Goal: Task Accomplishment & Management: Manage account settings

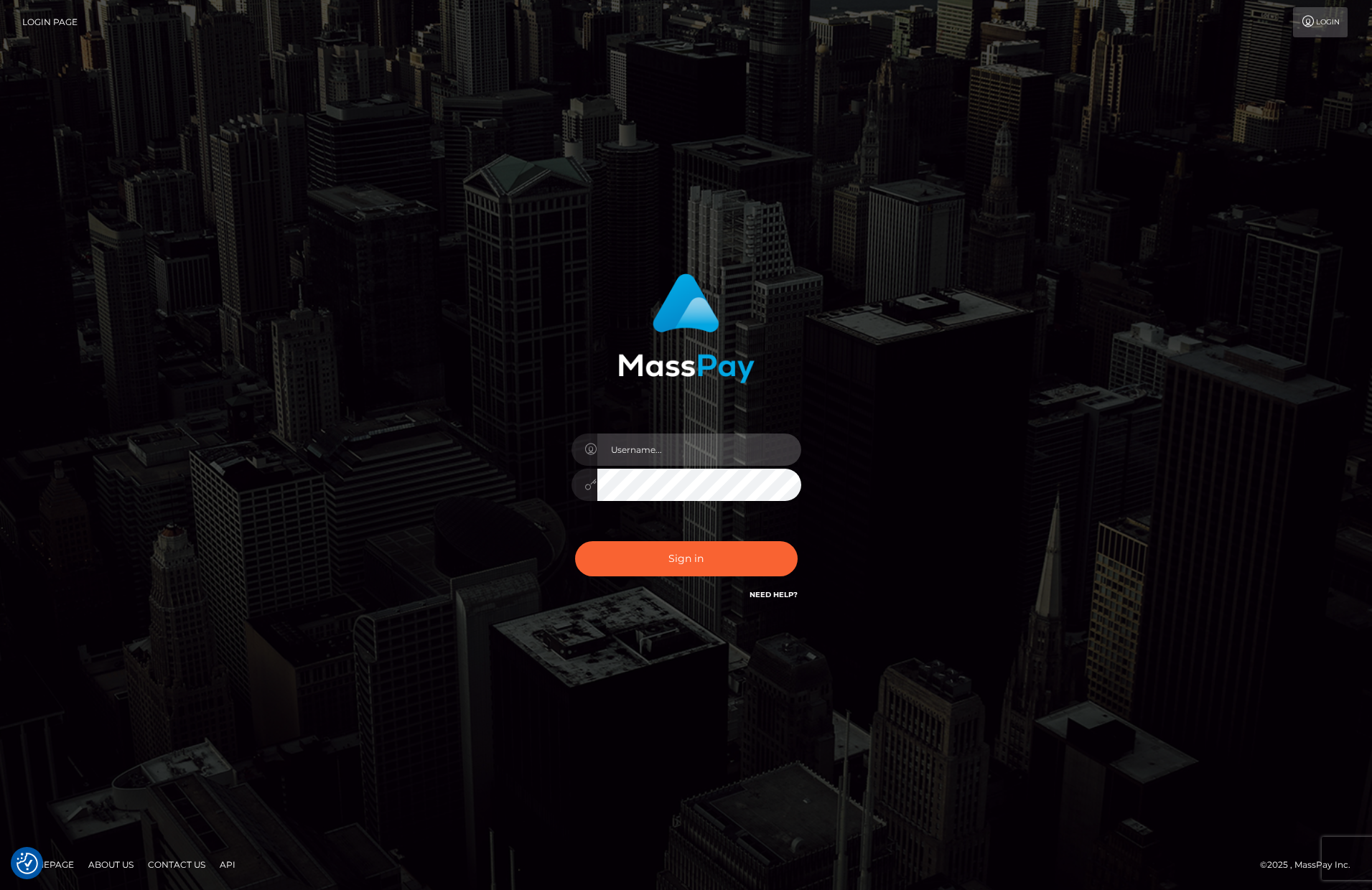
drag, startPoint x: 723, startPoint y: 437, endPoint x: 702, endPoint y: 447, distance: 23.3
click at [723, 438] on input "text" at bounding box center [699, 449] width 204 height 32
click at [689, 454] on input "text" at bounding box center [699, 449] width 204 height 32
type input "efrain.ievpro"
click at [575, 541] on button "Sign in" at bounding box center [686, 559] width 223 height 36
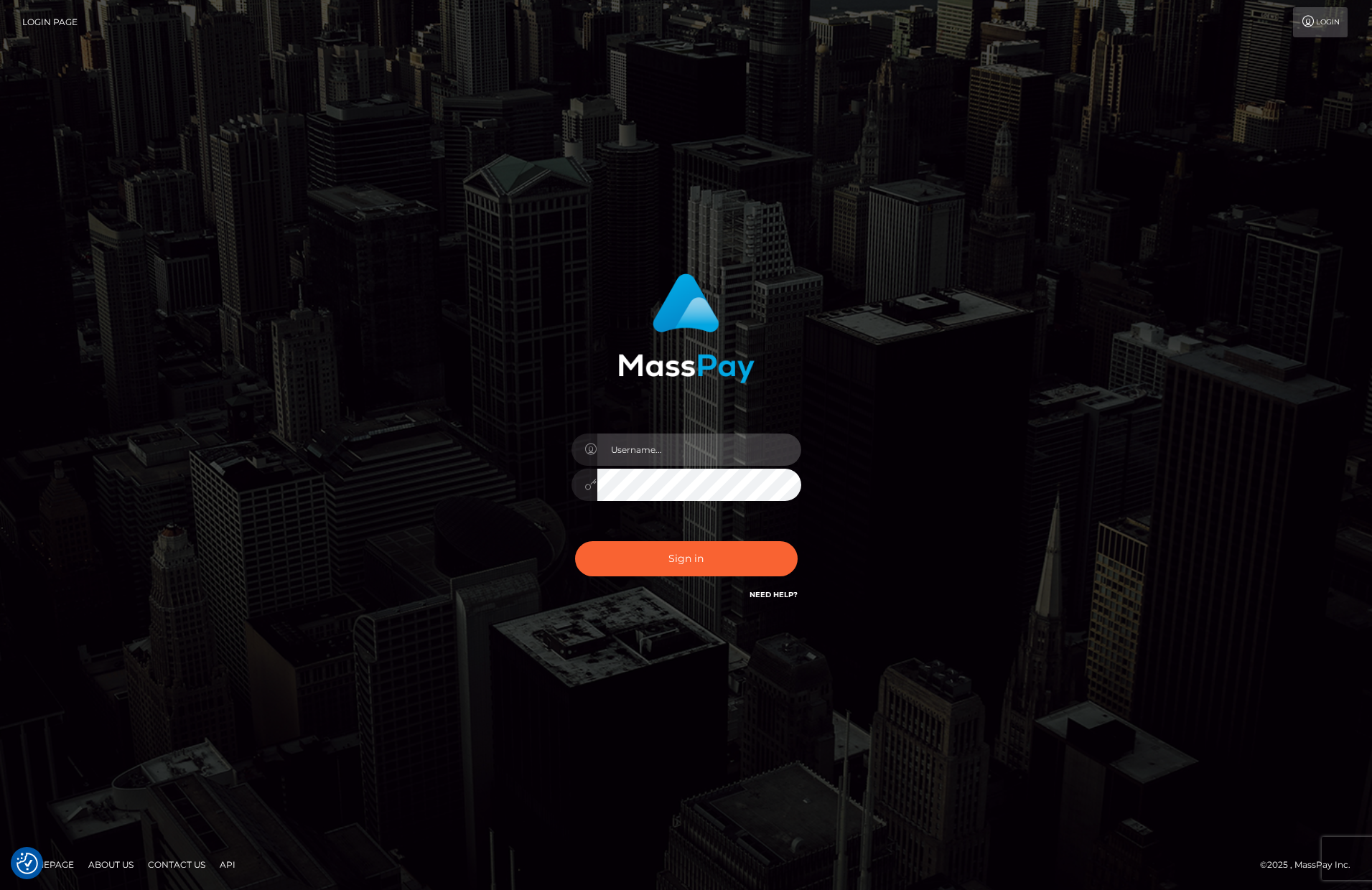
click at [676, 451] on input "text" at bounding box center [699, 449] width 204 height 32
type input "efrain.ievpro"
click at [677, 559] on button "Sign in" at bounding box center [686, 559] width 223 height 36
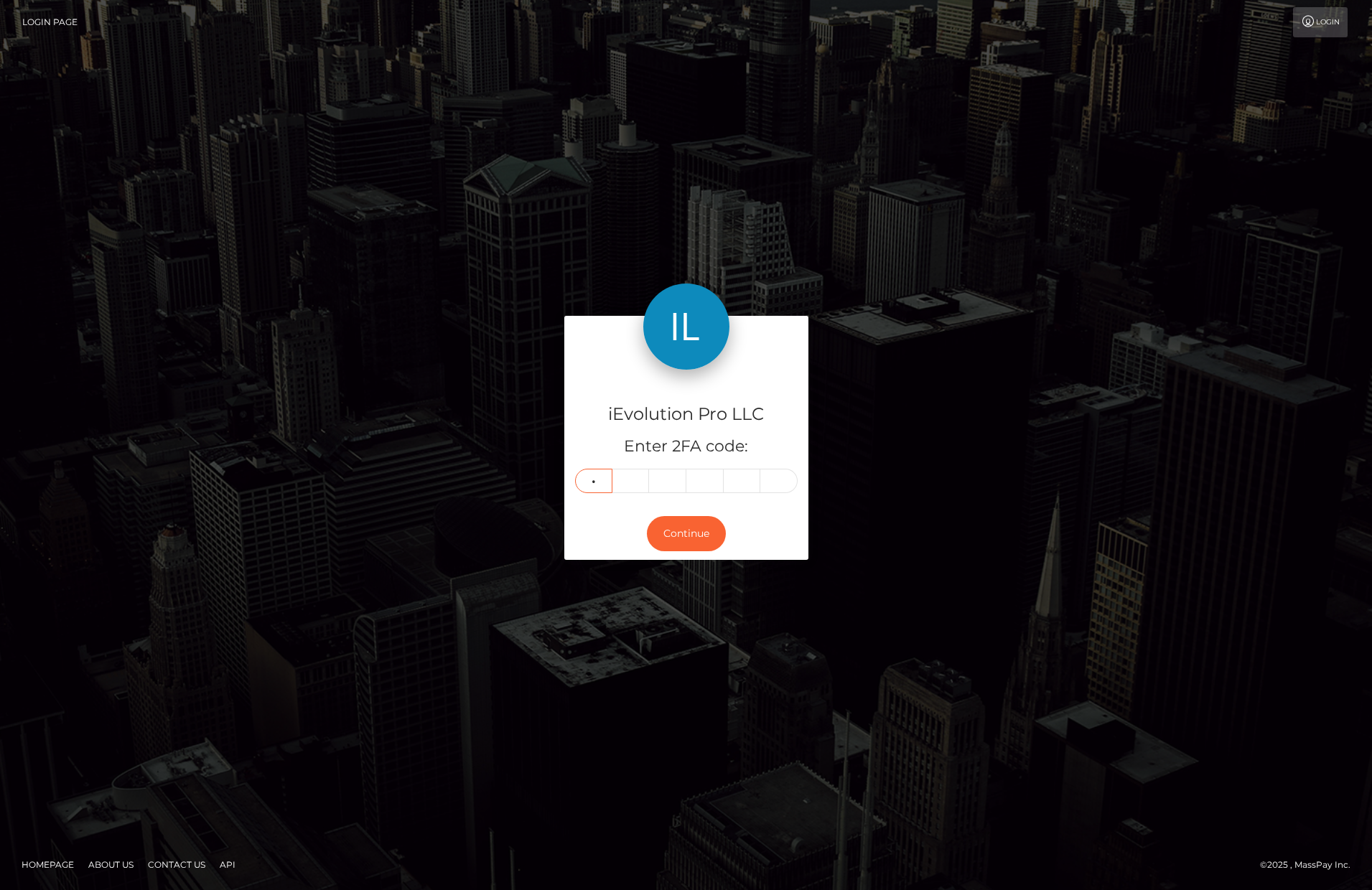
type input "7"
type input "8"
type input "9"
type input "6"
type input "0"
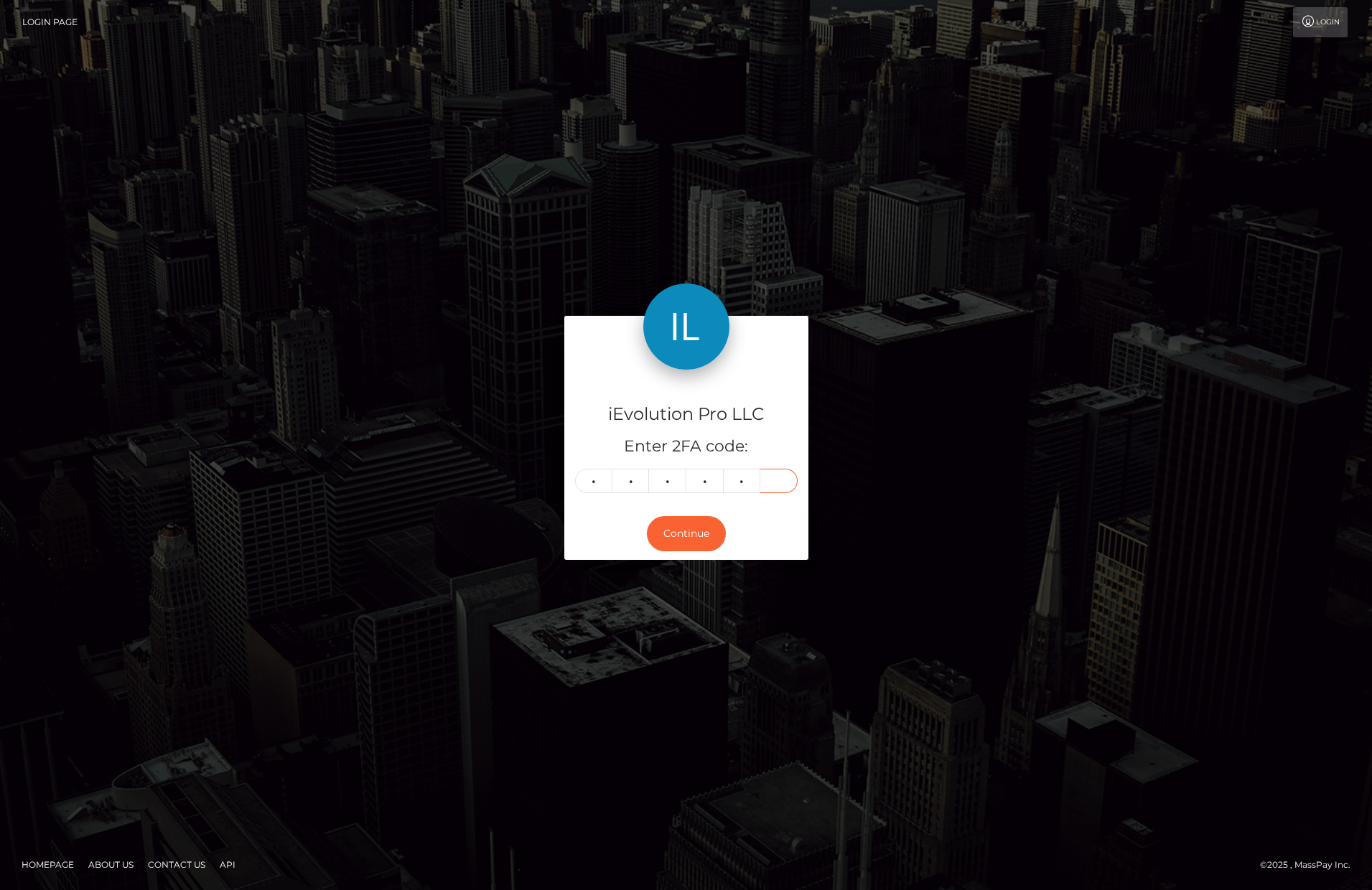
type input "6"
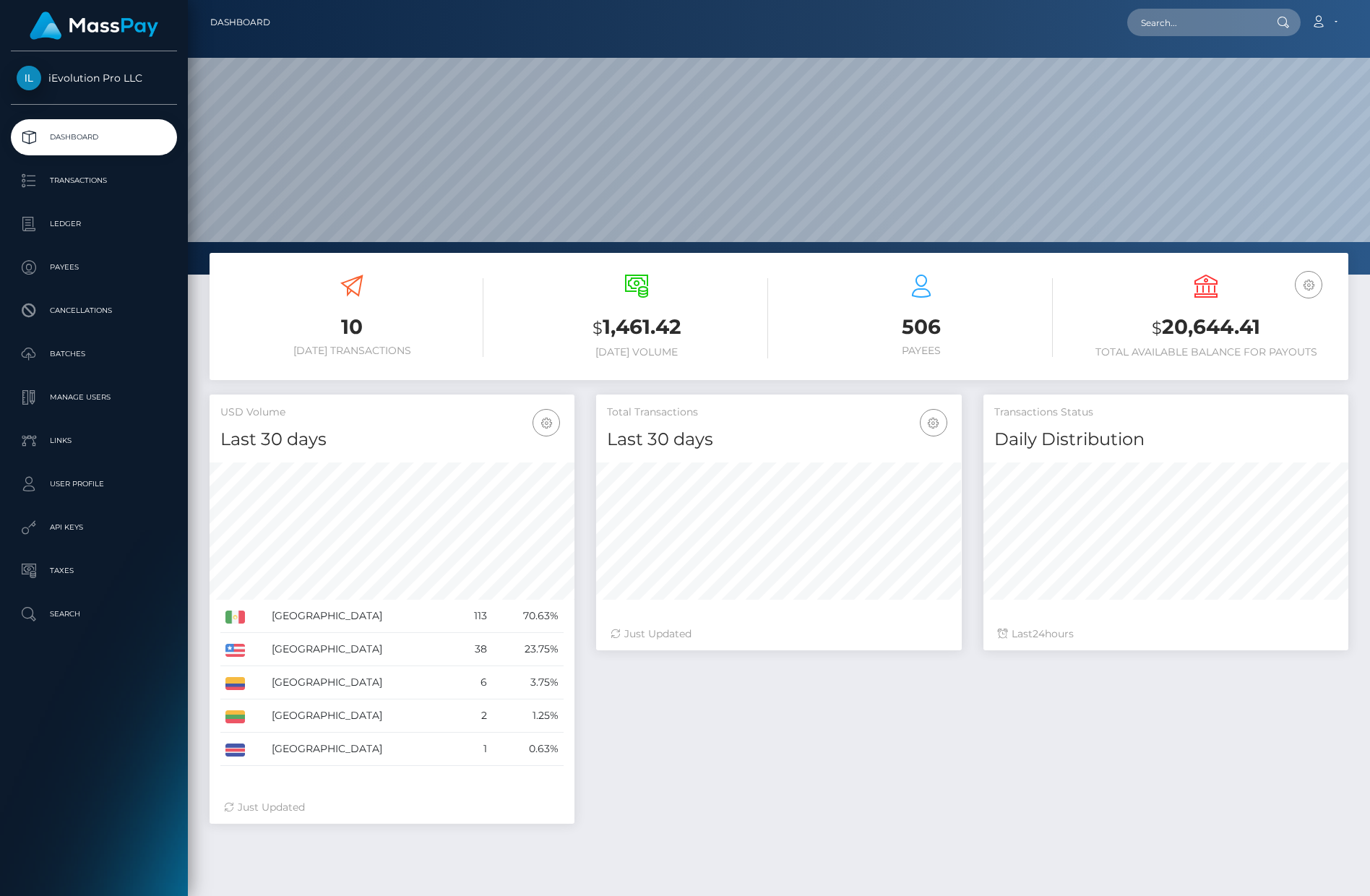
scroll to position [257, 366]
click at [1200, 320] on h3 "$ 20,644.41" at bounding box center [1206, 327] width 263 height 29
click at [325, 715] on td "Lithuania" at bounding box center [362, 716] width 189 height 33
click at [75, 192] on link "Transactions" at bounding box center [94, 180] width 166 height 36
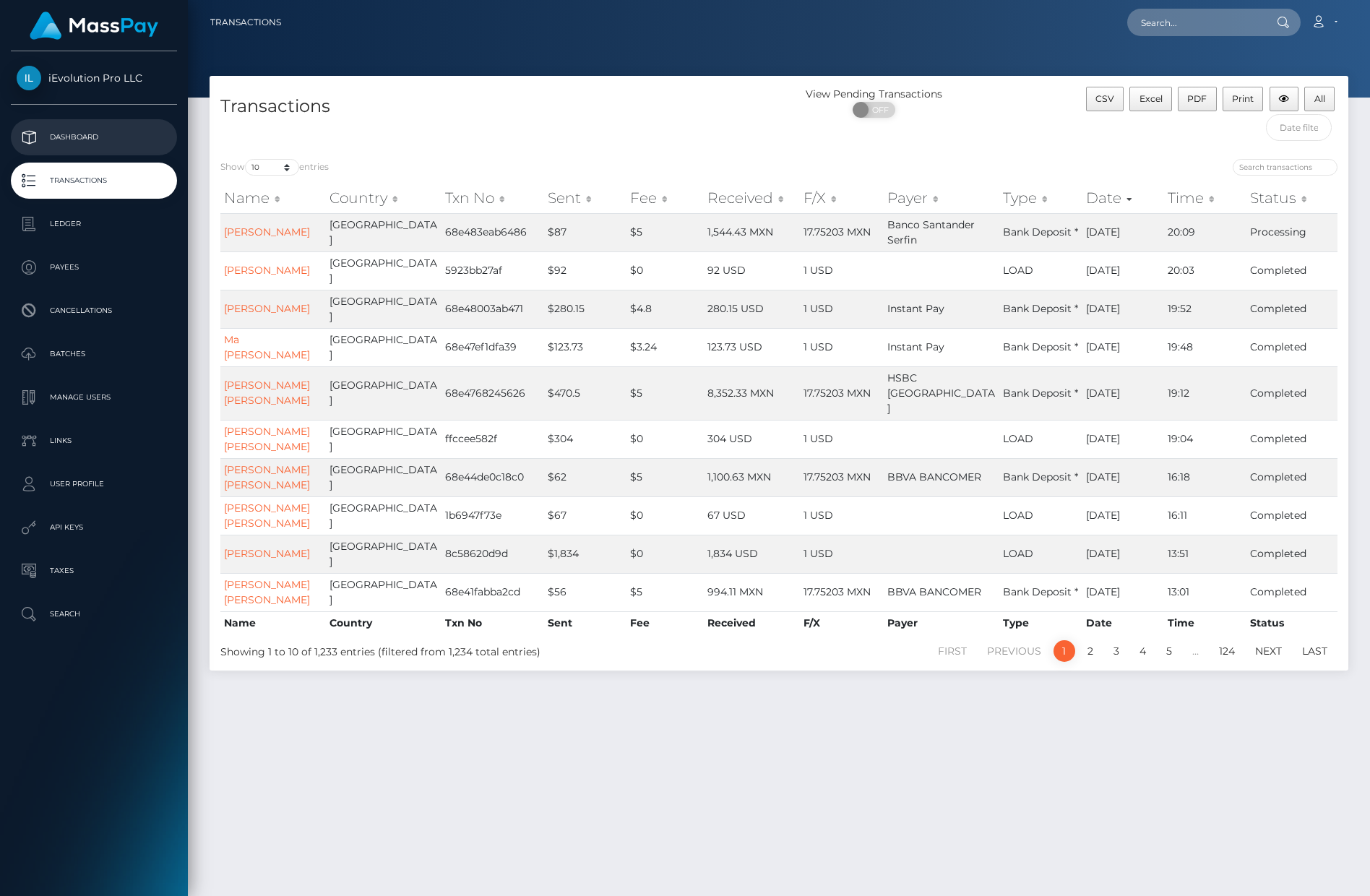
click at [108, 145] on p "Dashboard" at bounding box center [94, 137] width 155 height 21
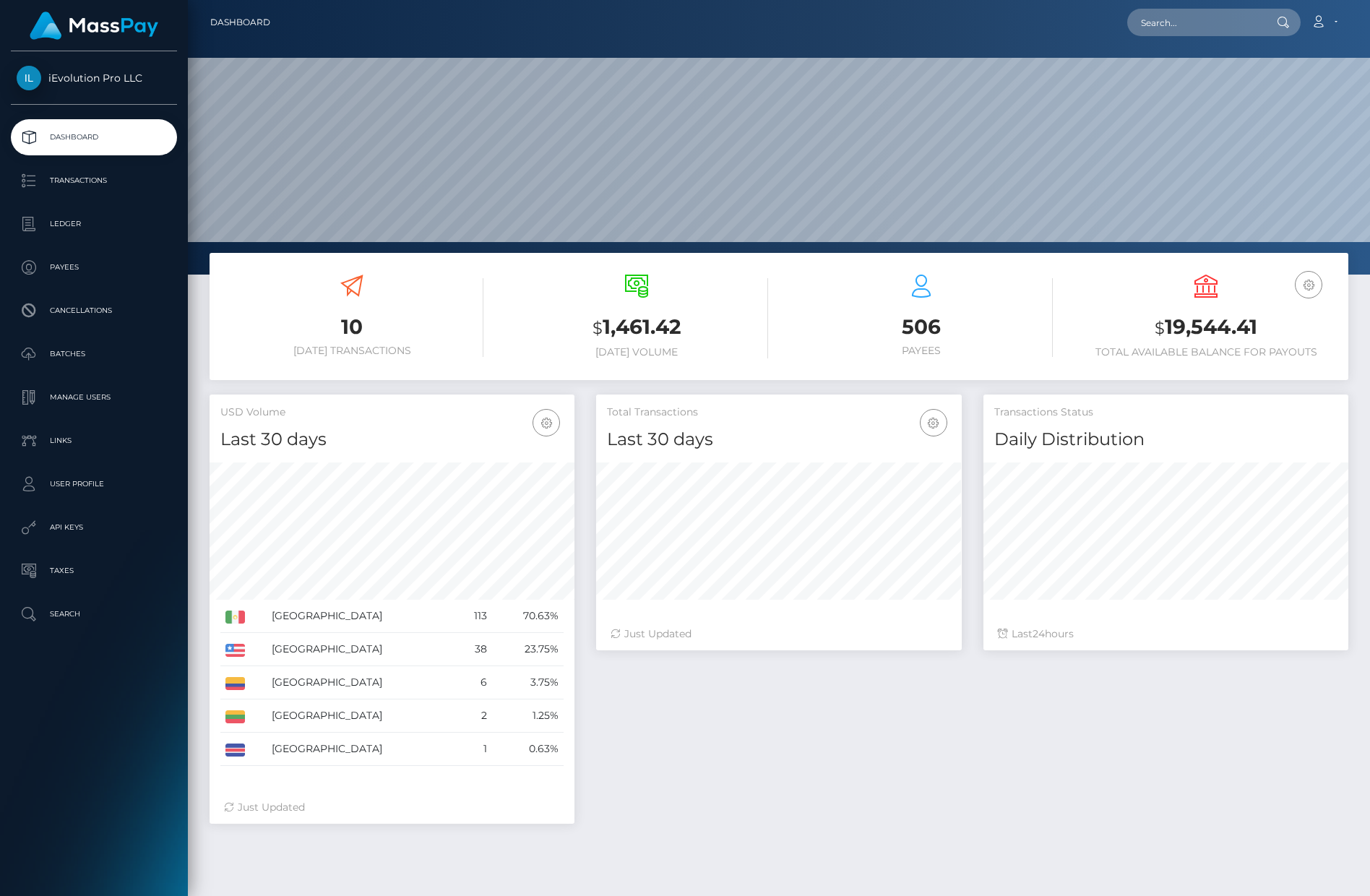
scroll to position [257, 366]
click at [75, 176] on p "Transactions" at bounding box center [94, 180] width 155 height 21
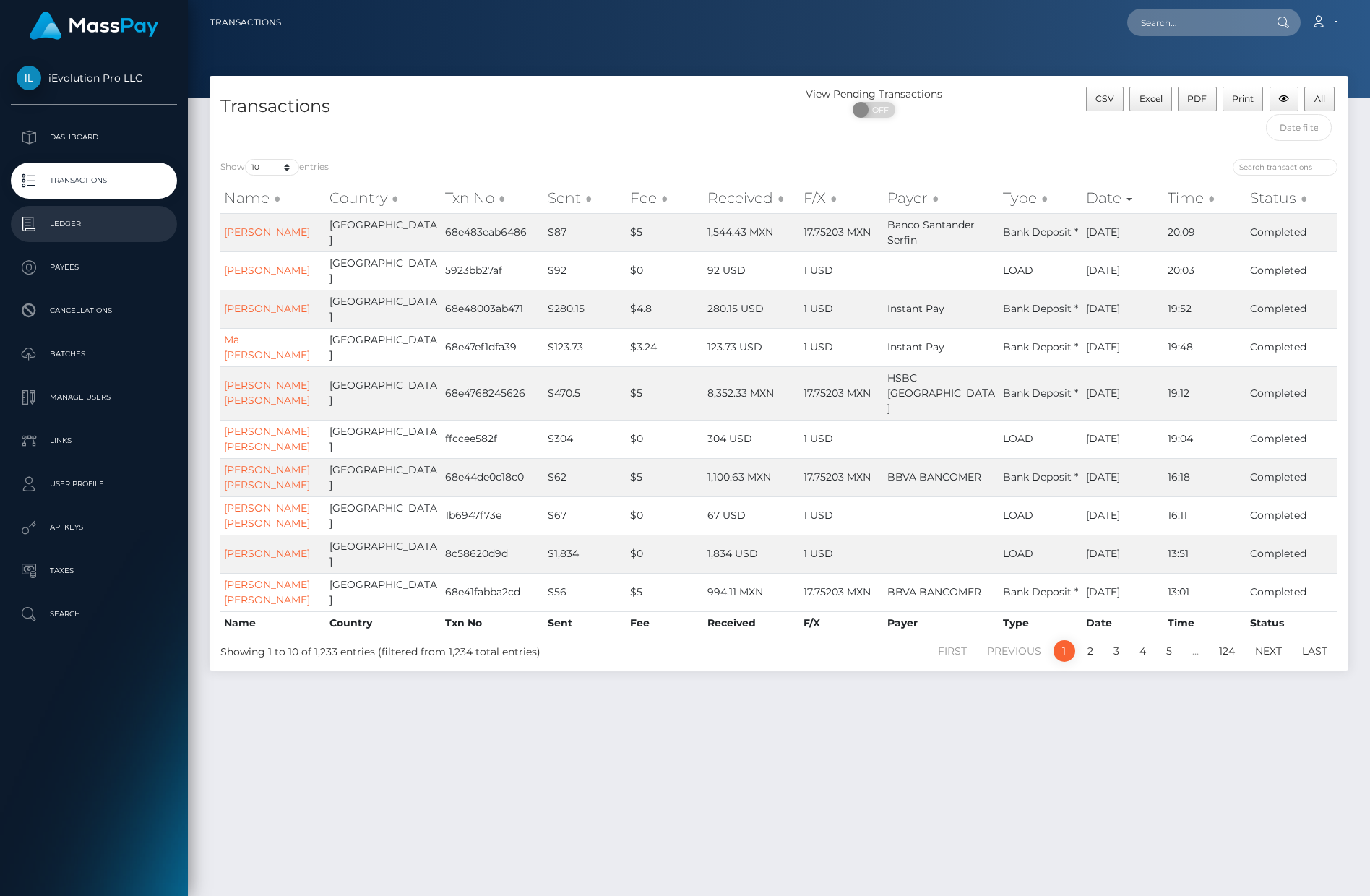
click at [78, 214] on p "Ledger" at bounding box center [94, 223] width 155 height 21
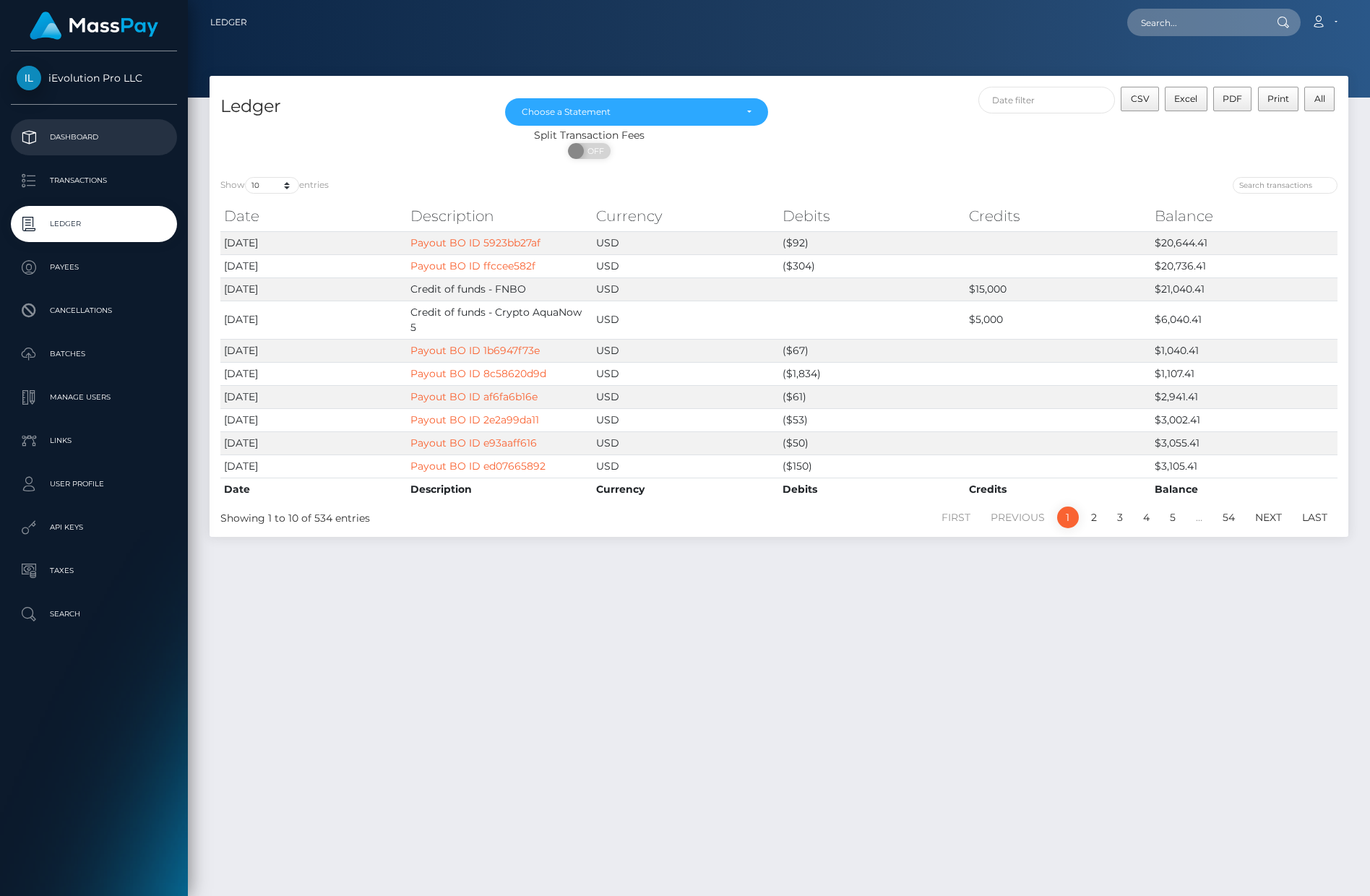
click at [89, 137] on p "Dashboard" at bounding box center [94, 137] width 155 height 21
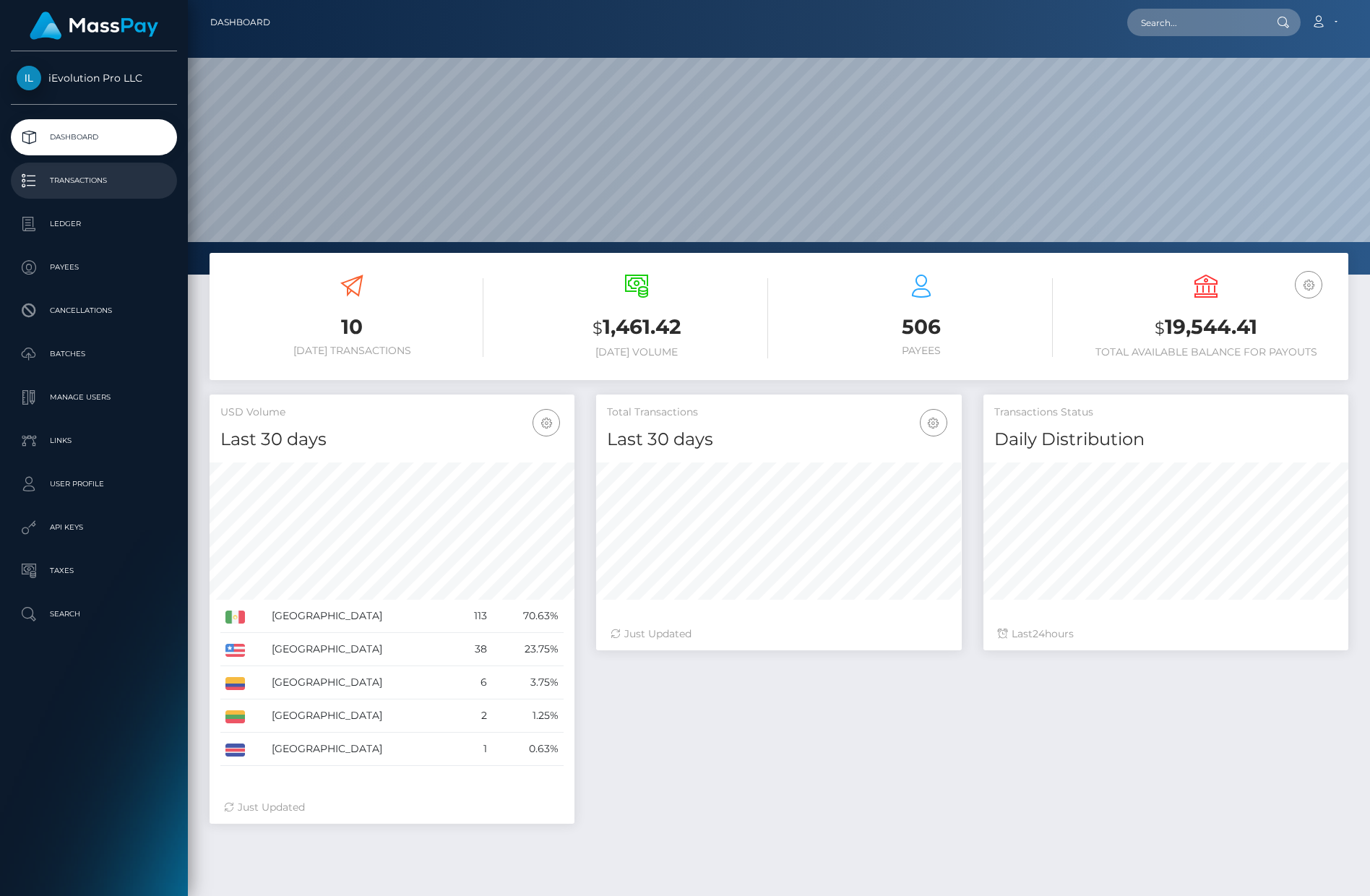
scroll to position [257, 366]
click at [74, 187] on p "Transactions" at bounding box center [94, 180] width 155 height 21
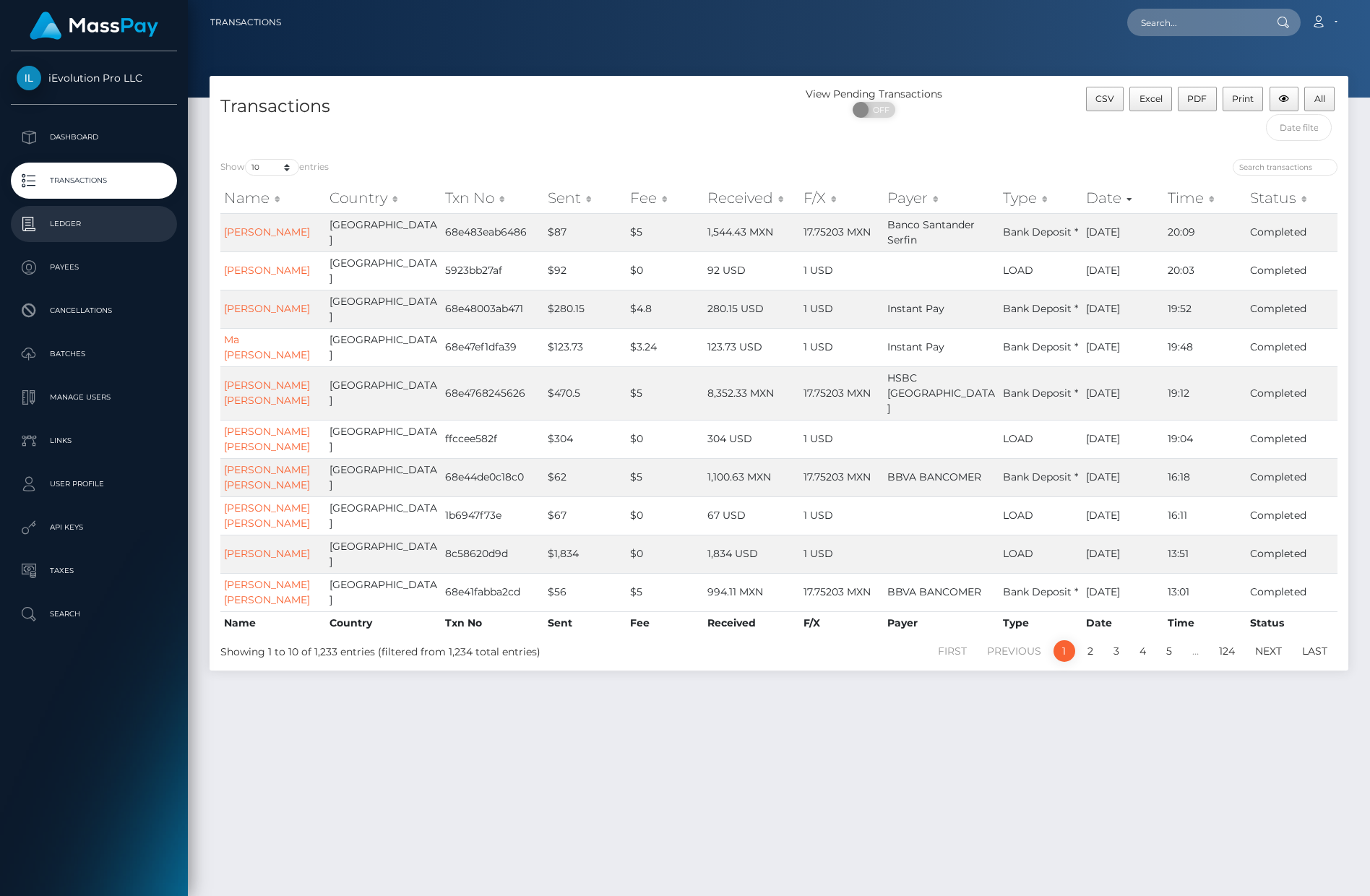
click at [72, 215] on p "Ledger" at bounding box center [94, 223] width 155 height 21
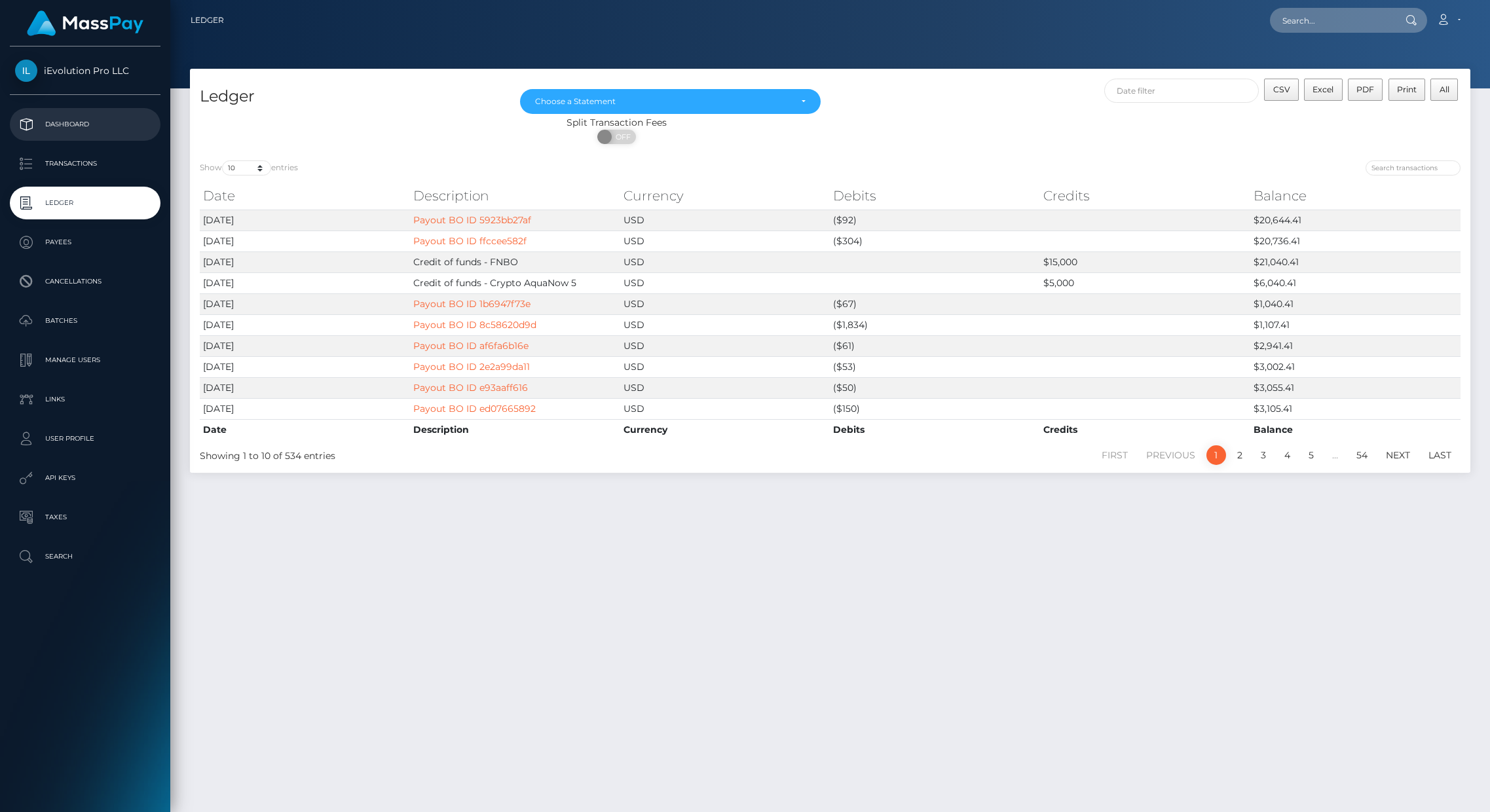
click at [98, 125] on p "Dashboard" at bounding box center [85, 124] width 140 height 19
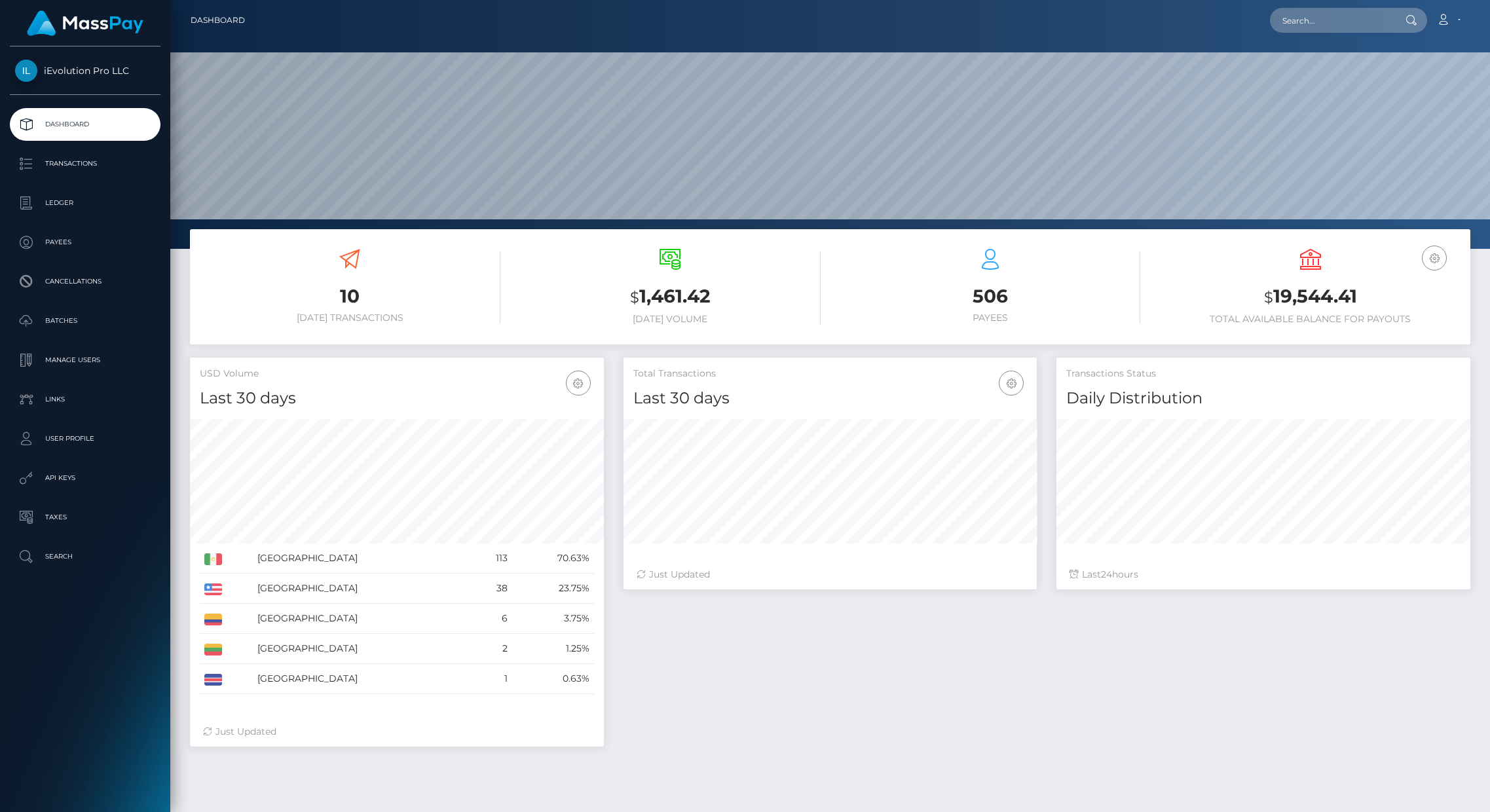
scroll to position [233, 413]
click at [73, 163] on p "Transactions" at bounding box center [85, 163] width 140 height 19
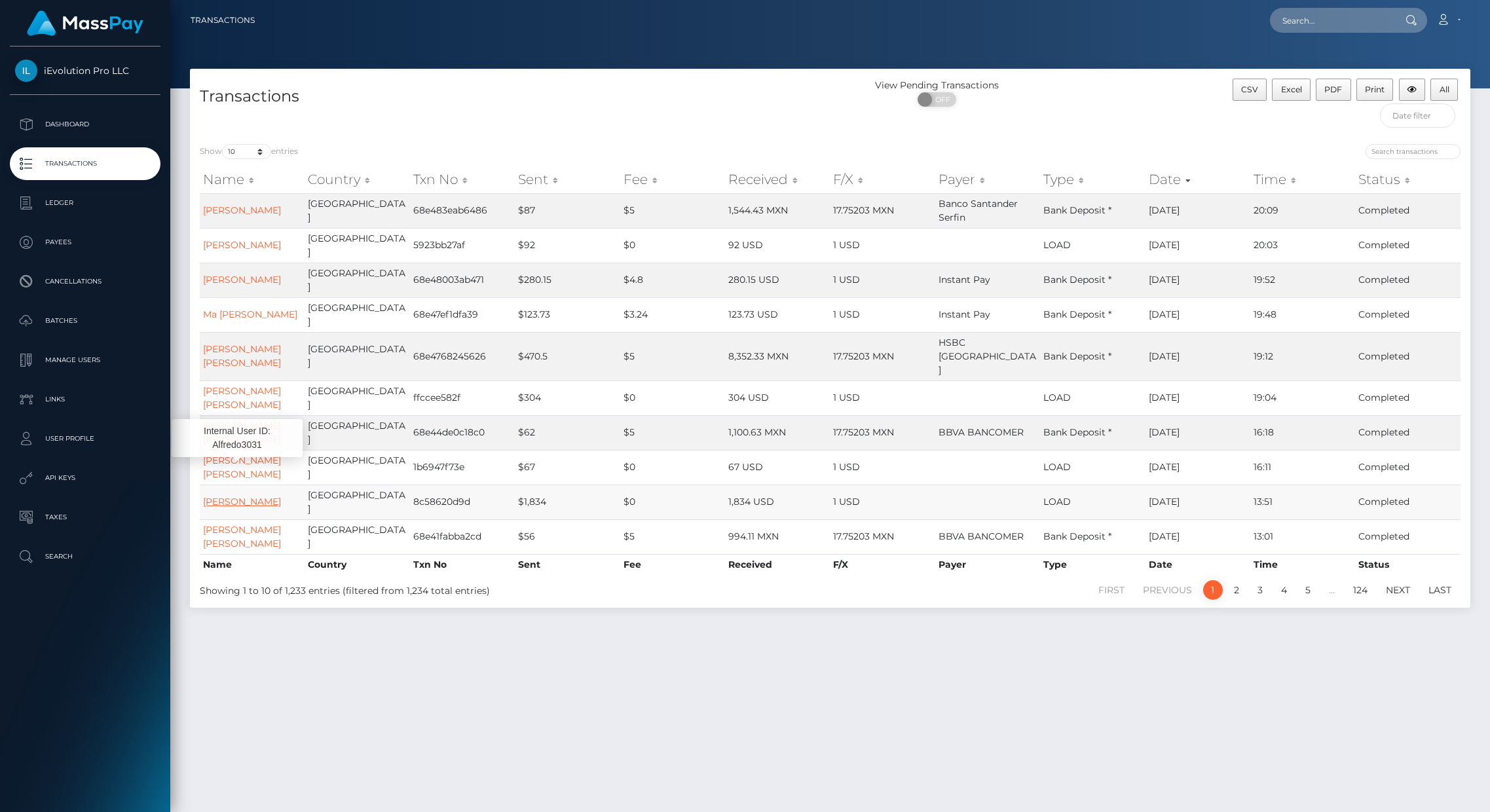
click at [223, 495] on link "[PERSON_NAME]" at bounding box center [242, 501] width 78 height 12
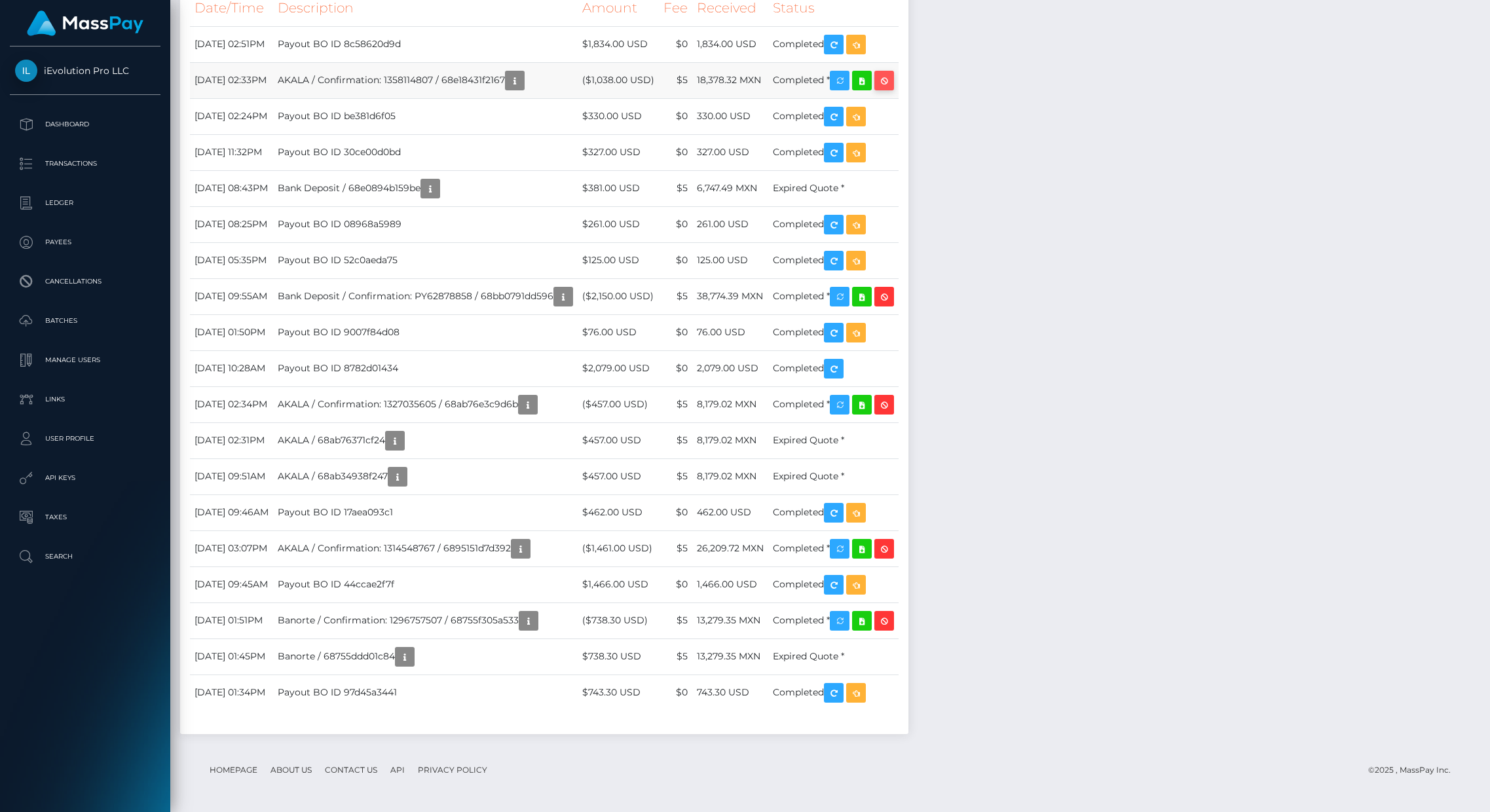
scroll to position [3580, 0]
click at [41, 153] on link "Transactions" at bounding box center [85, 163] width 151 height 32
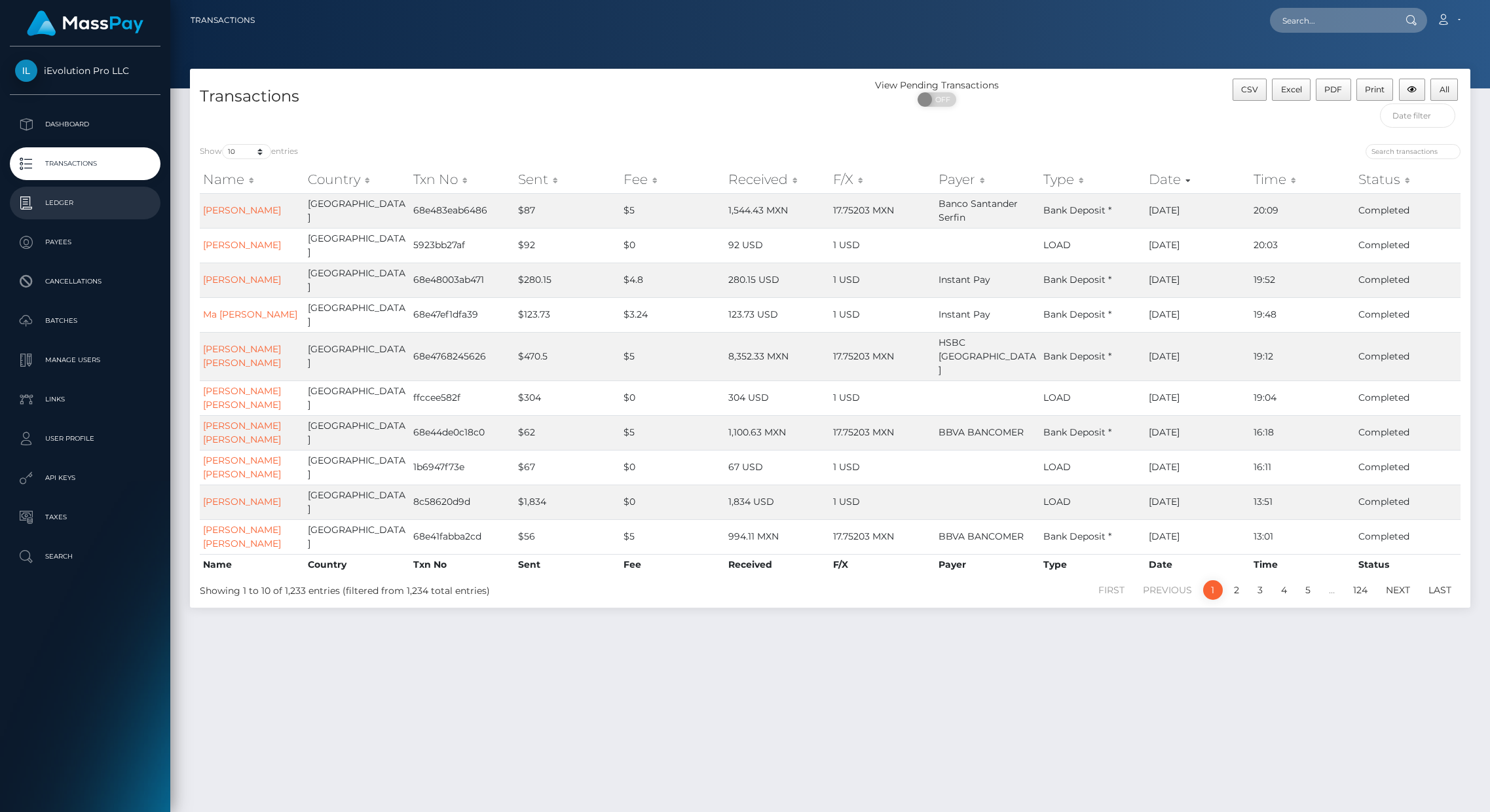
click at [54, 206] on p "Ledger" at bounding box center [85, 202] width 140 height 19
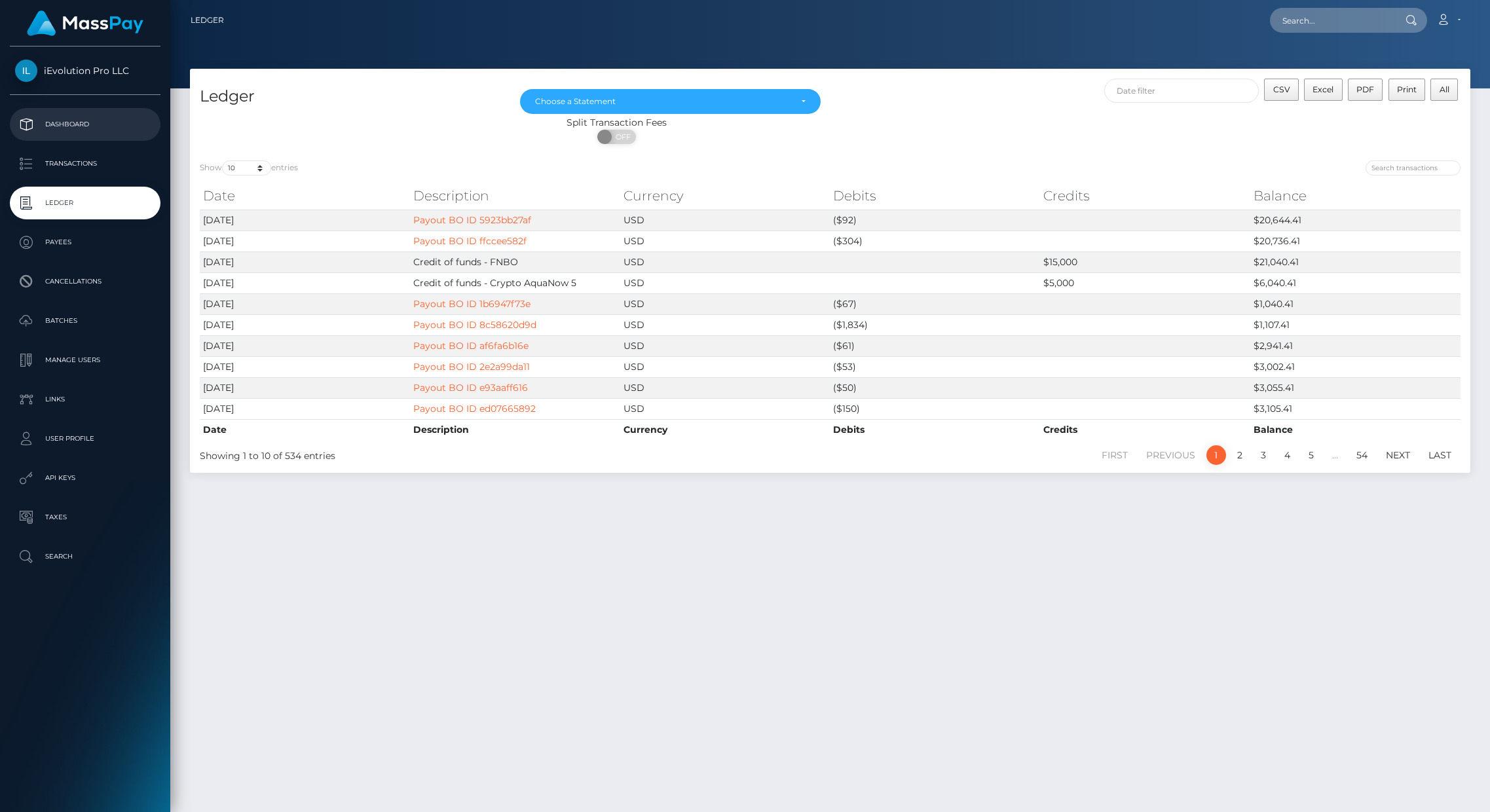
click at [76, 129] on p "Dashboard" at bounding box center [85, 124] width 140 height 19
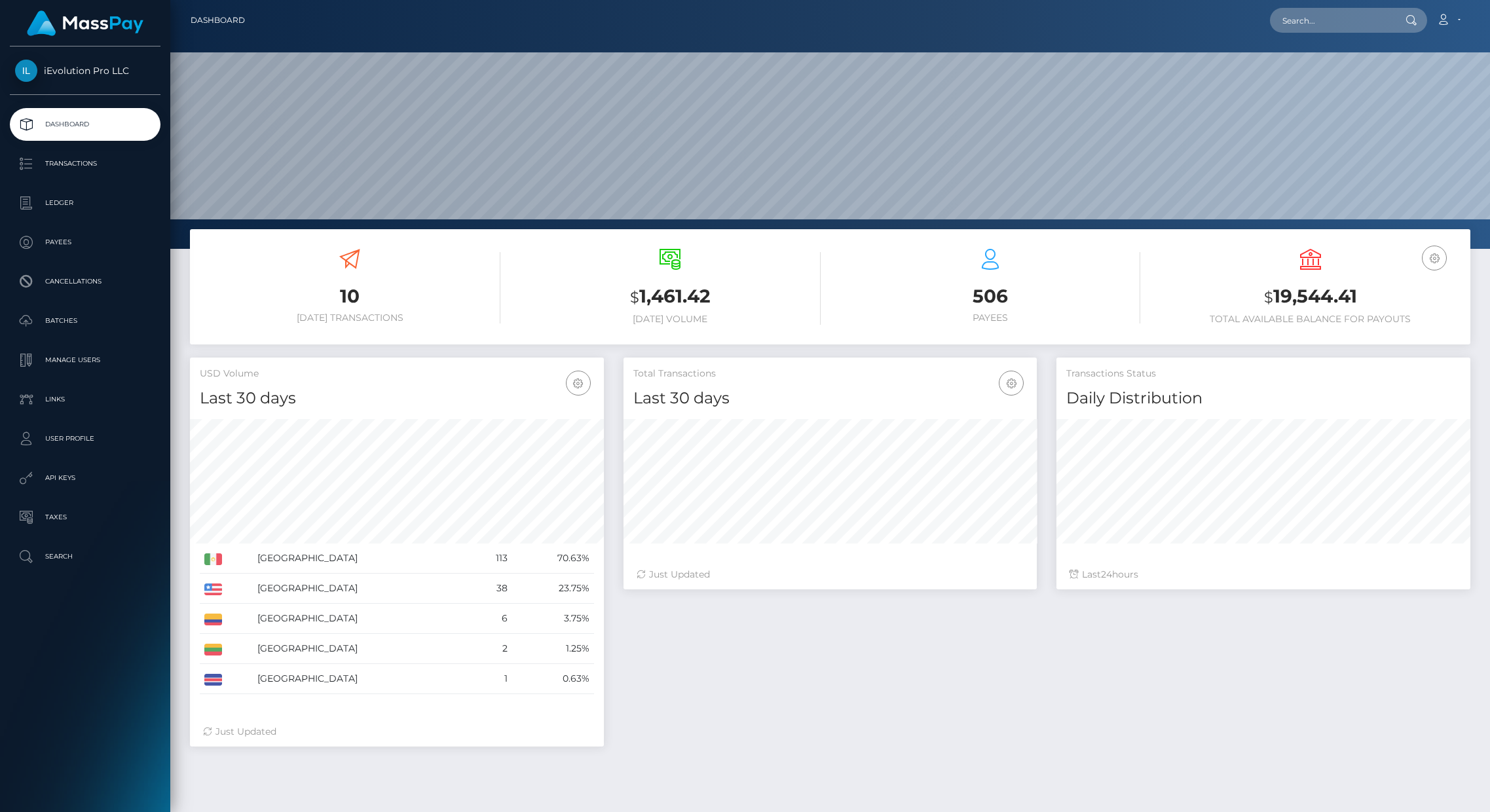
scroll to position [233, 413]
click at [19, 65] on span "iEvolution Pro LLC" at bounding box center [85, 71] width 151 height 12
click at [66, 428] on link "User Profile" at bounding box center [85, 438] width 151 height 32
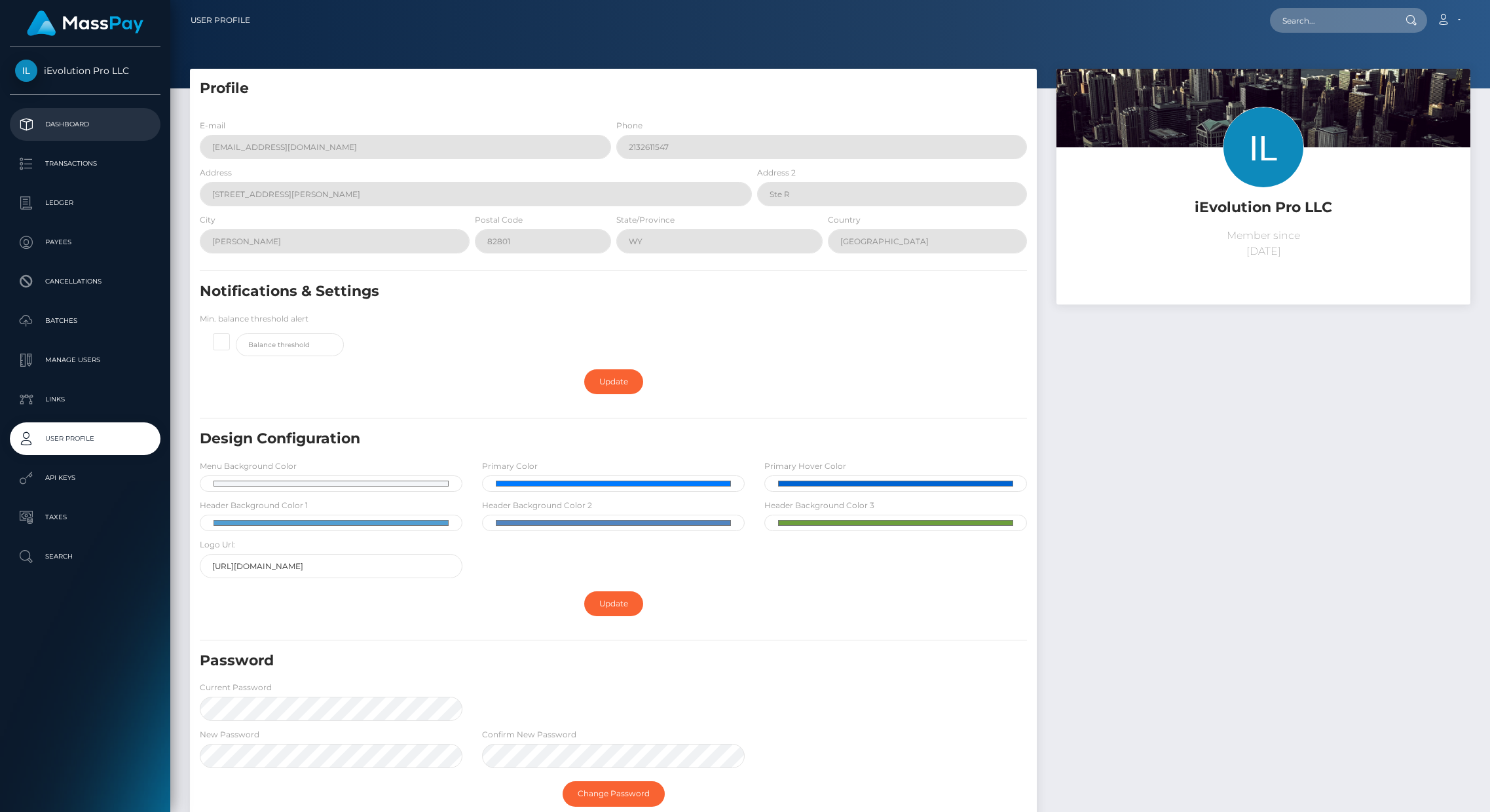
click at [73, 135] on link "Dashboard" at bounding box center [85, 124] width 151 height 32
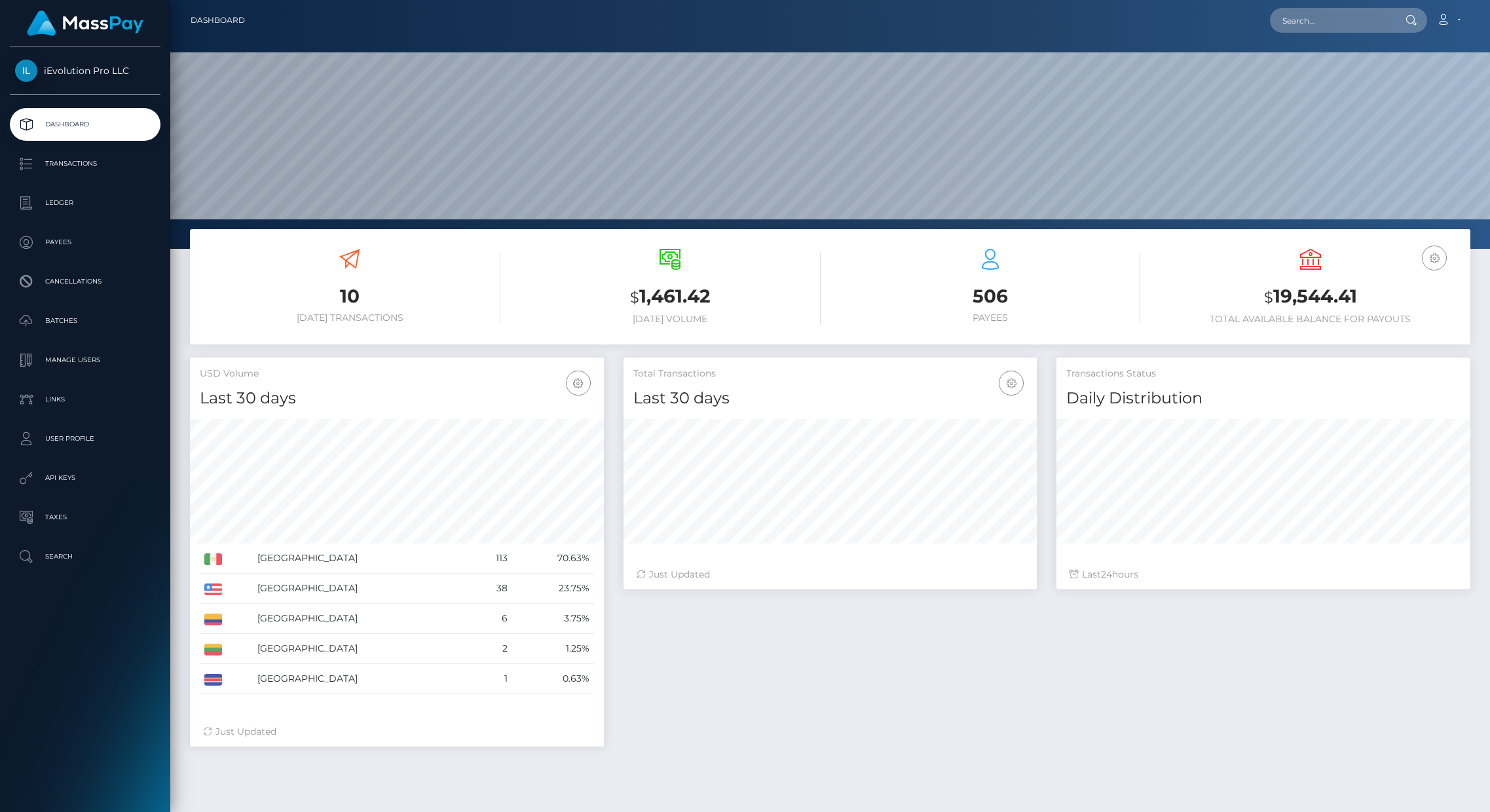
scroll to position [233, 413]
click at [90, 155] on p "Transactions" at bounding box center [85, 163] width 140 height 19
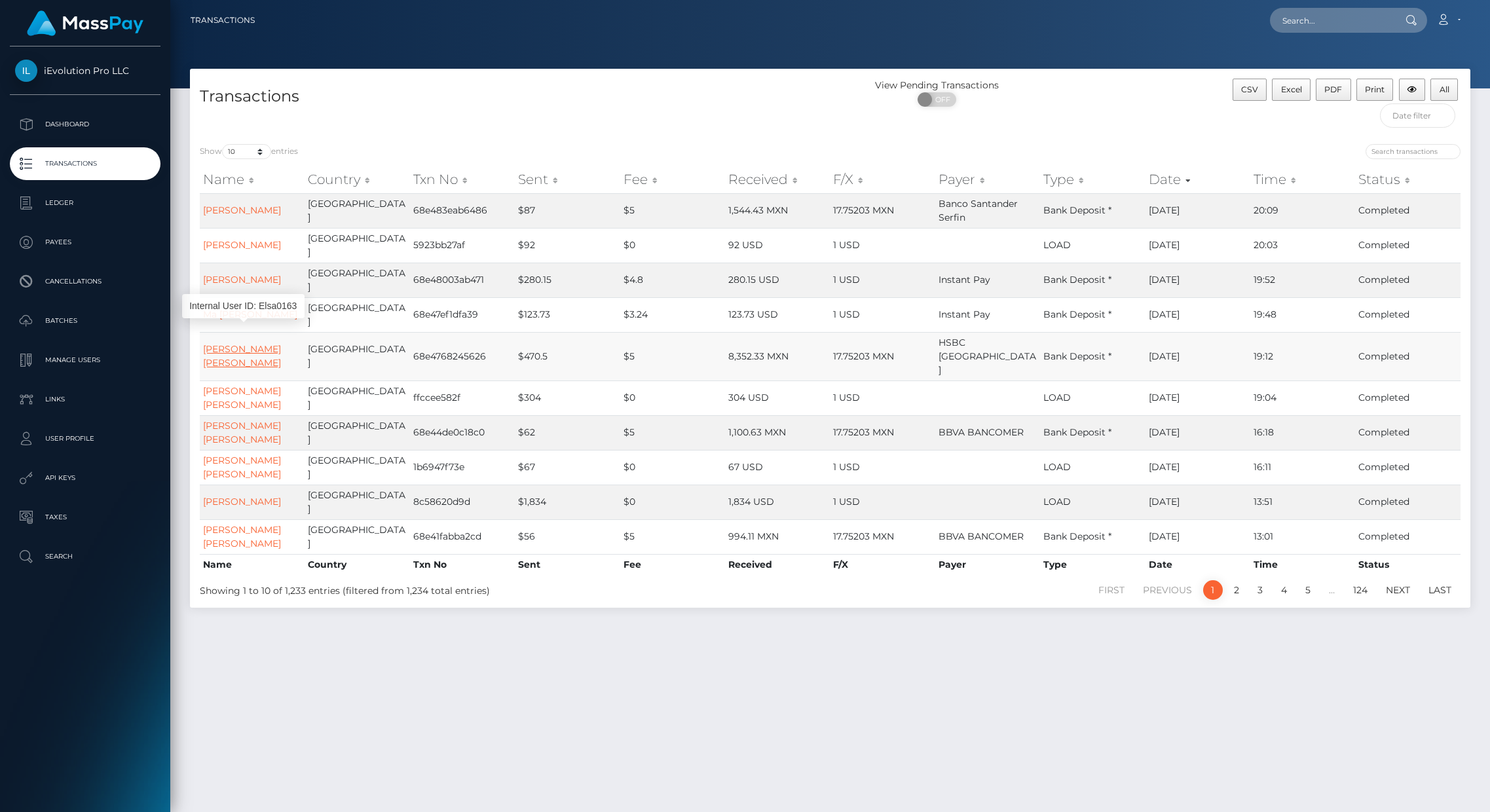
click at [225, 343] on link "[PERSON_NAME] [PERSON_NAME]" at bounding box center [242, 356] width 78 height 25
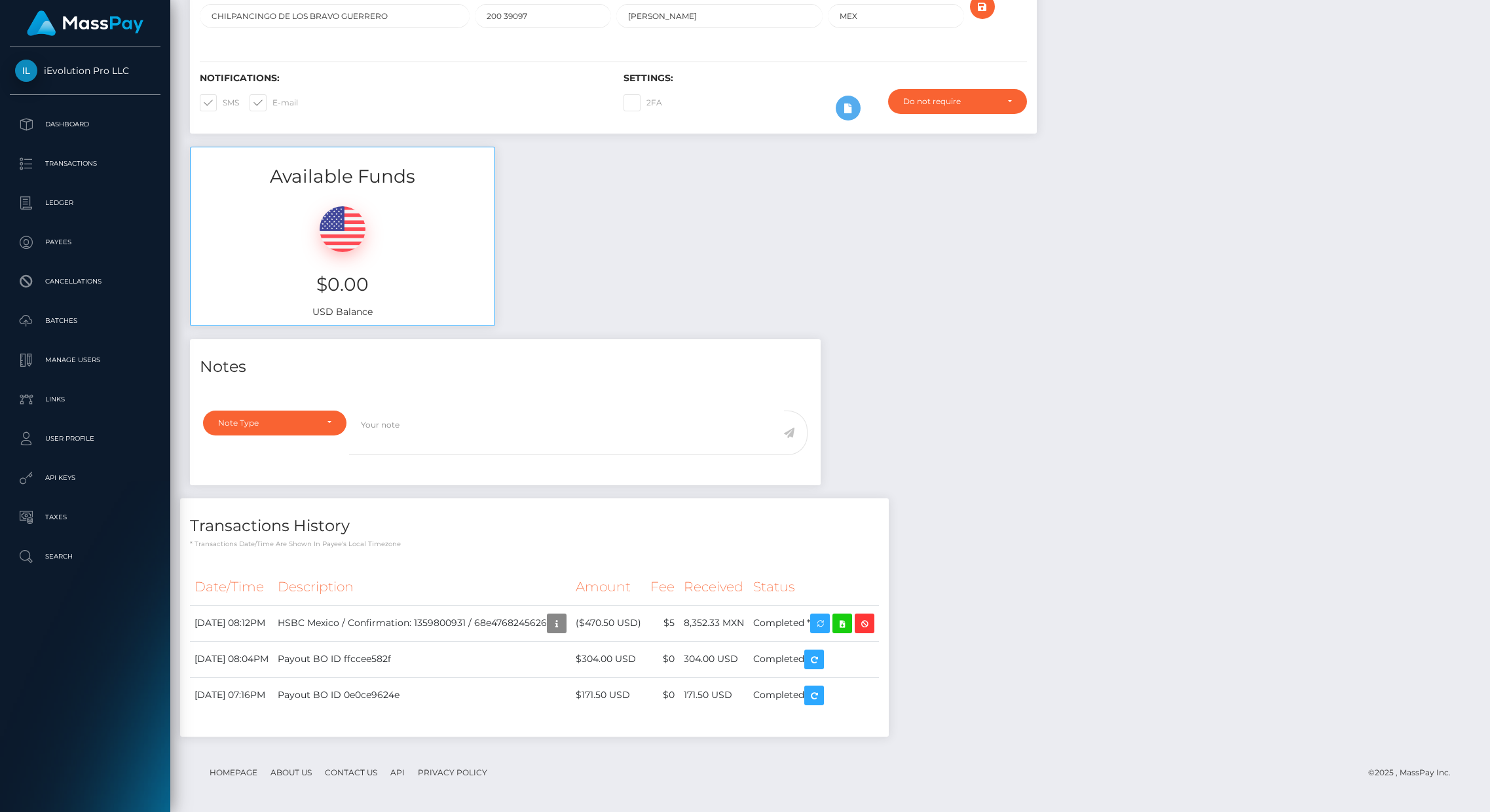
scroll to position [157, 413]
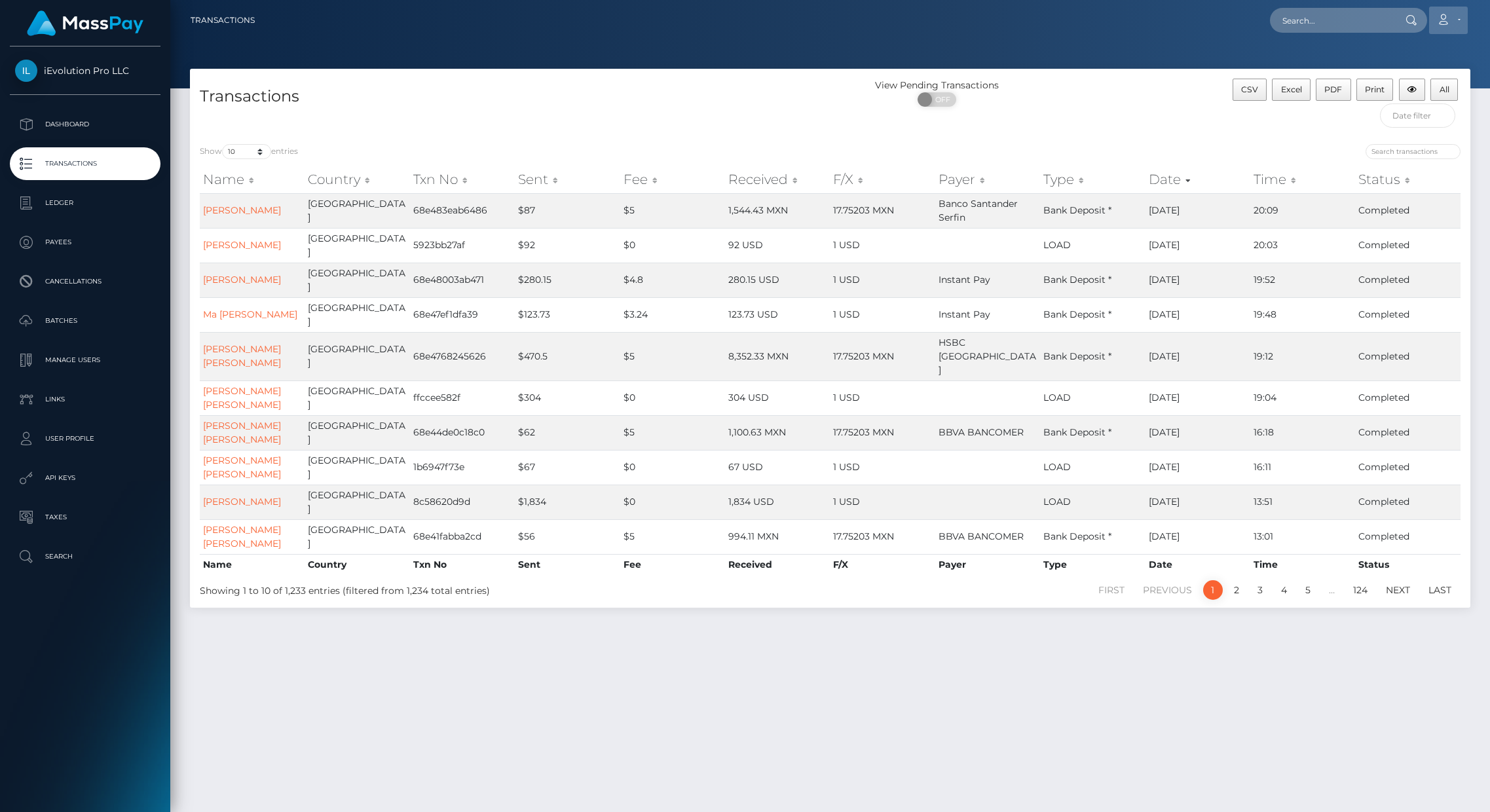
click at [1440, 20] on icon at bounding box center [1442, 19] width 14 height 11
click at [1404, 81] on link "Logout" at bounding box center [1417, 84] width 105 height 24
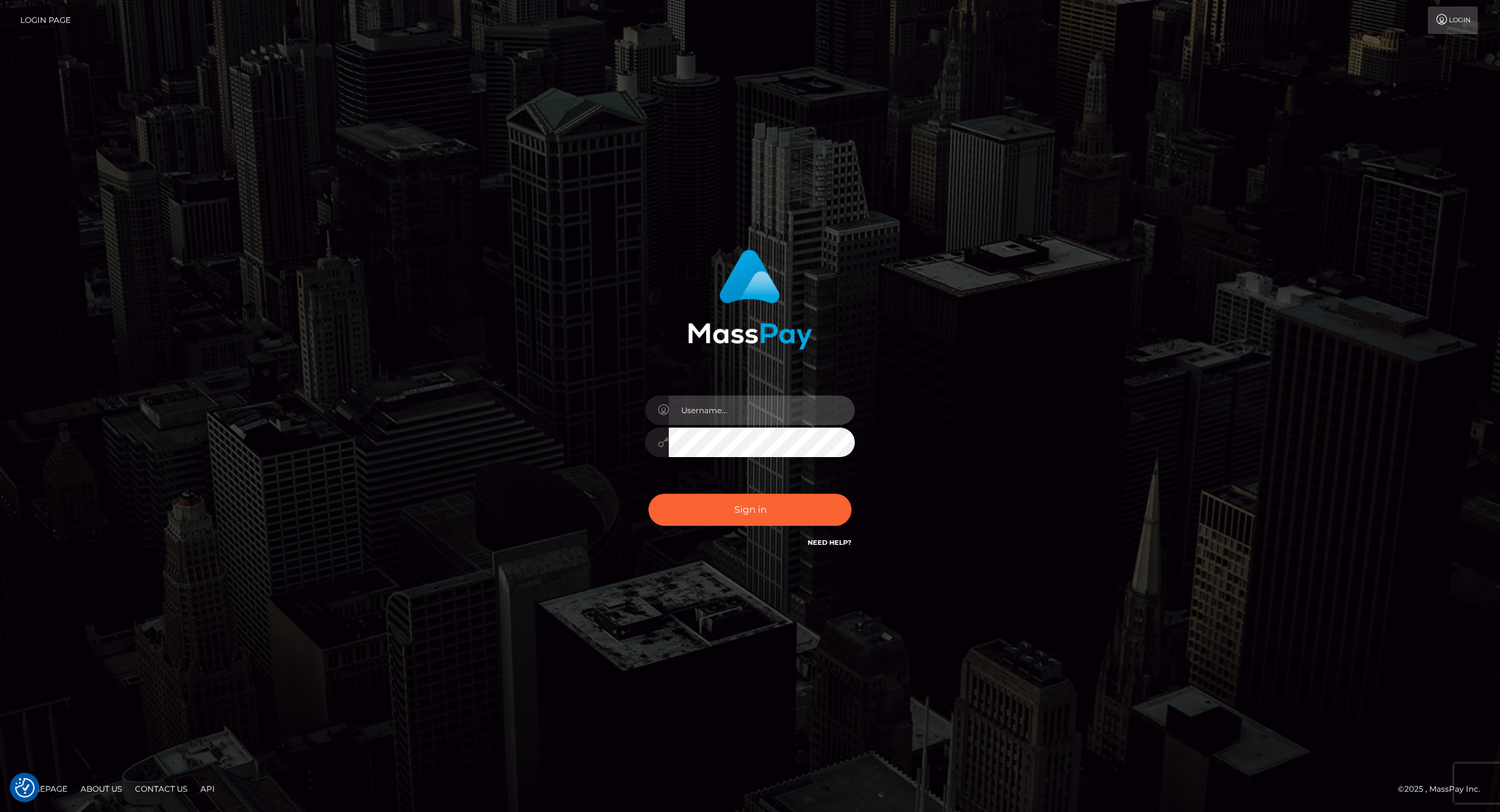
click at [719, 415] on input "text" at bounding box center [762, 410] width 186 height 30
